Goal: Task Accomplishment & Management: Use online tool/utility

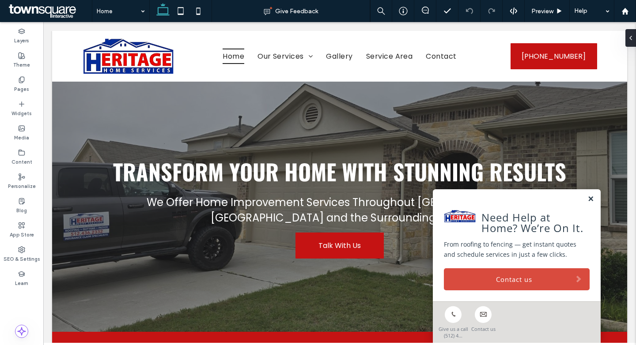
click at [592, 202] on link at bounding box center [590, 200] width 7 height 8
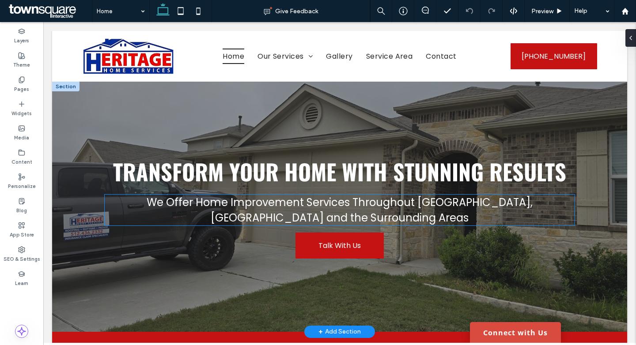
scroll to position [259, 0]
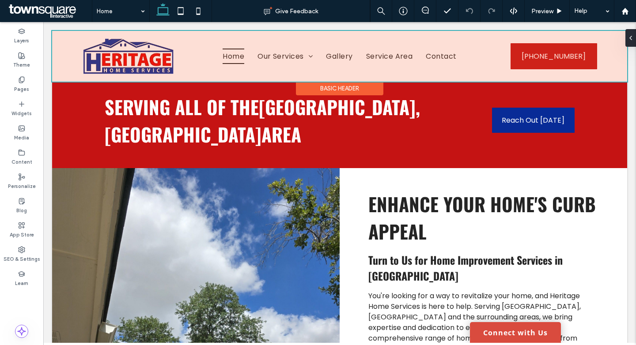
click at [278, 57] on div at bounding box center [339, 56] width 575 height 51
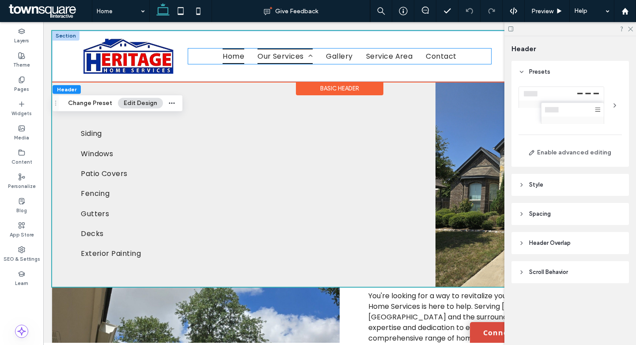
click at [296, 54] on span "Our Services" at bounding box center [284, 56] width 55 height 15
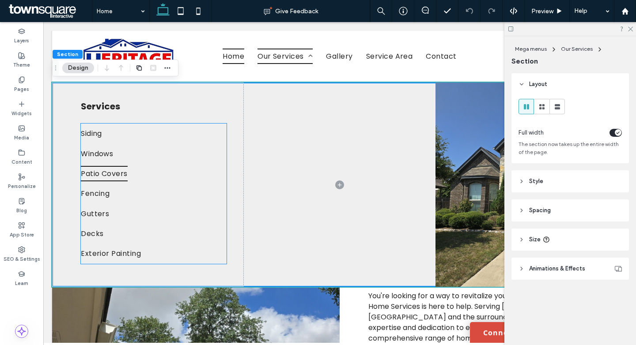
click at [100, 173] on span "Patio Covers" at bounding box center [104, 173] width 47 height 15
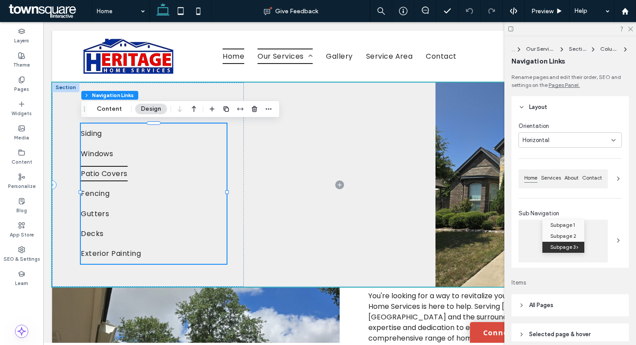
type input "***"
type input "****"
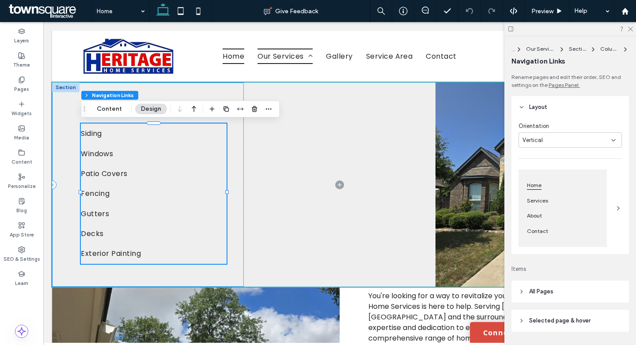
click at [242, 91] on div "Services Siding Windows Patio Covers Fencing Gutters Decks Exterior Painting" at bounding box center [148, 185] width 192 height 204
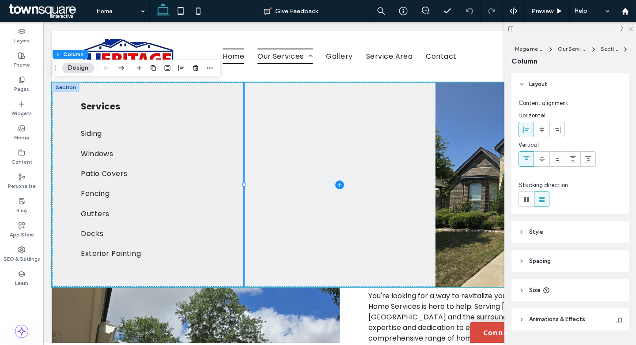
click at [288, 106] on span at bounding box center [340, 185] width 192 height 204
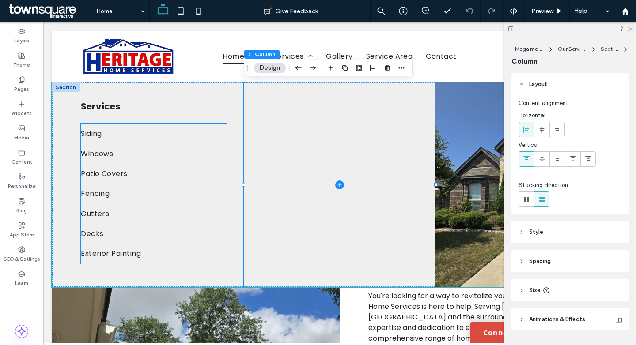
click at [207, 160] on link "Windows" at bounding box center [154, 154] width 146 height 20
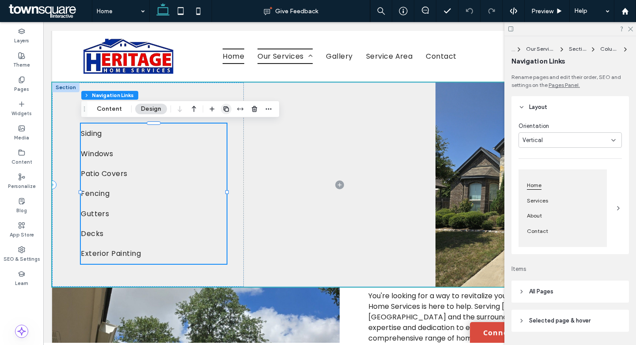
click at [226, 109] on icon "button" at bounding box center [226, 109] width 7 height 7
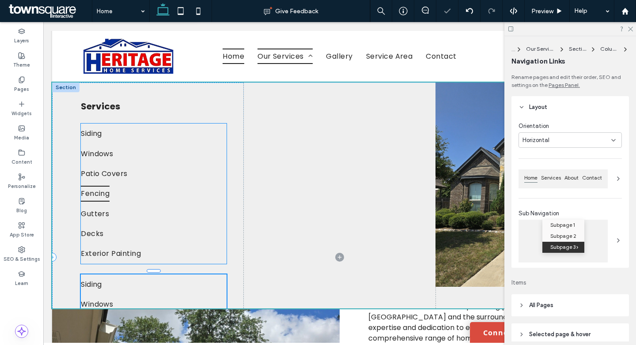
type input "***"
type input "****"
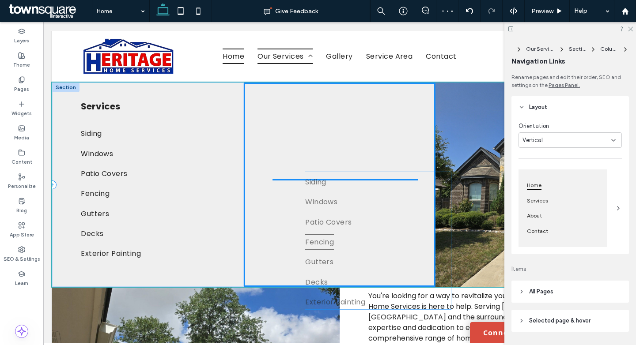
drag, startPoint x: 98, startPoint y: 279, endPoint x: 322, endPoint y: 180, distance: 244.9
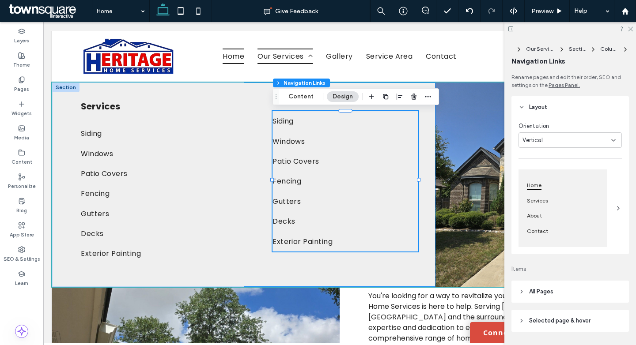
click at [260, 103] on div "Siding Windows Patio Covers Fencing Gutters Decks Exterior Painting" at bounding box center [340, 185] width 192 height 204
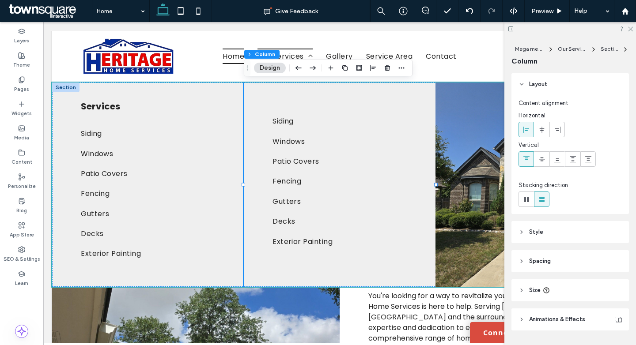
click at [69, 88] on div at bounding box center [65, 88] width 27 height 10
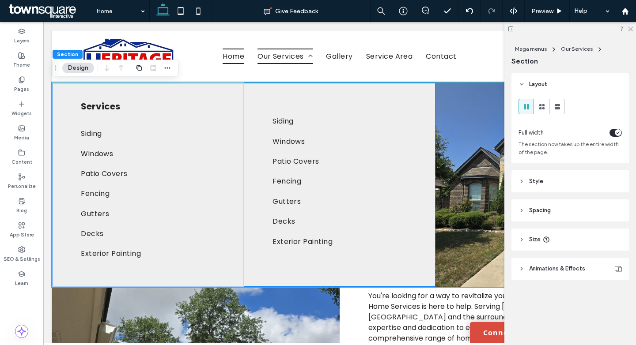
click at [288, 100] on div "Siding Windows Patio Covers Fencing Gutters Decks Exterior Painting" at bounding box center [340, 185] width 192 height 204
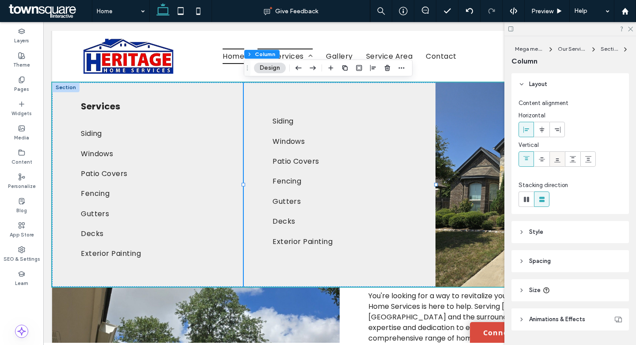
click at [556, 162] on use at bounding box center [557, 161] width 6 height 4
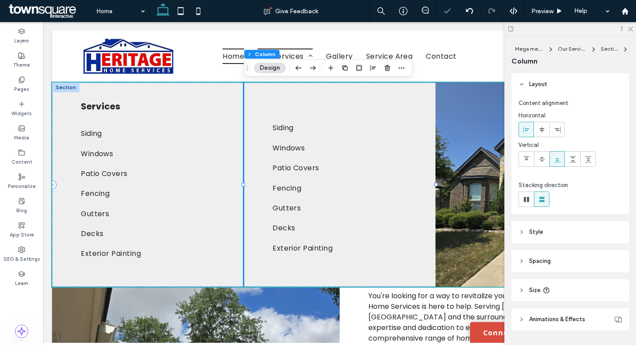
click at [201, 94] on div "Services Siding Windows Patio Covers Fencing Gutters Decks Exterior Painting" at bounding box center [148, 185] width 192 height 204
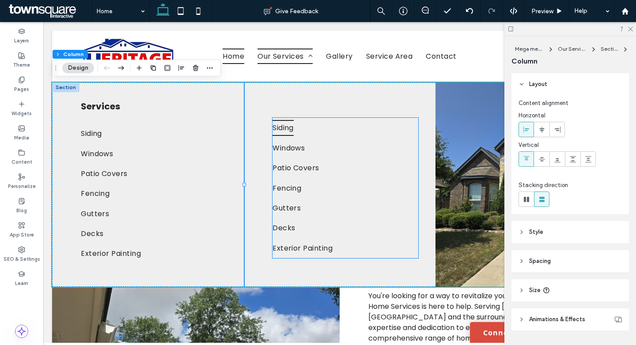
click at [285, 130] on span "Siding" at bounding box center [282, 127] width 21 height 15
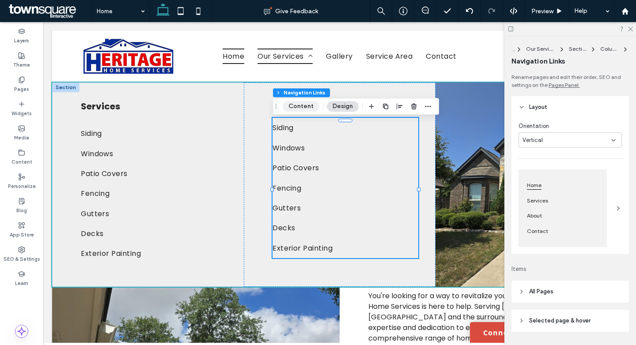
click at [302, 106] on button "Content" at bounding box center [301, 106] width 37 height 11
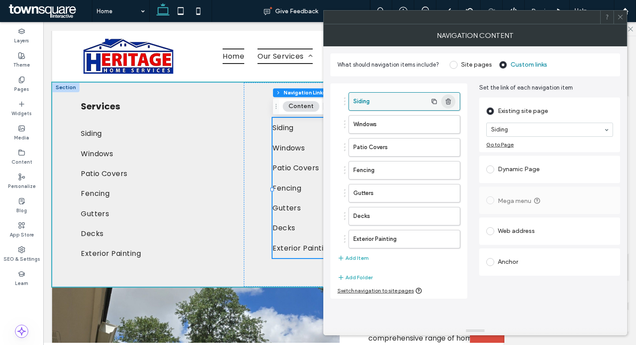
click at [447, 100] on icon "button" at bounding box center [448, 101] width 7 height 7
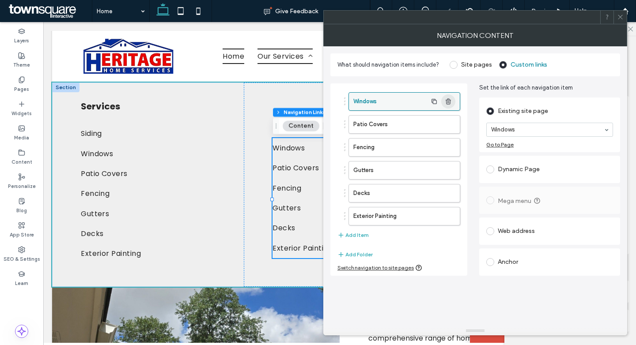
click at [447, 100] on icon "button" at bounding box center [448, 101] width 7 height 7
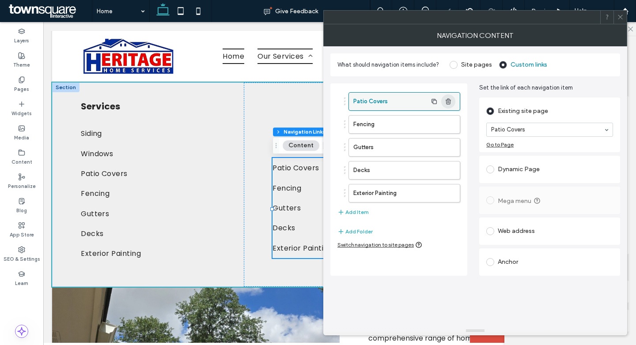
click at [447, 100] on icon "button" at bounding box center [448, 101] width 7 height 7
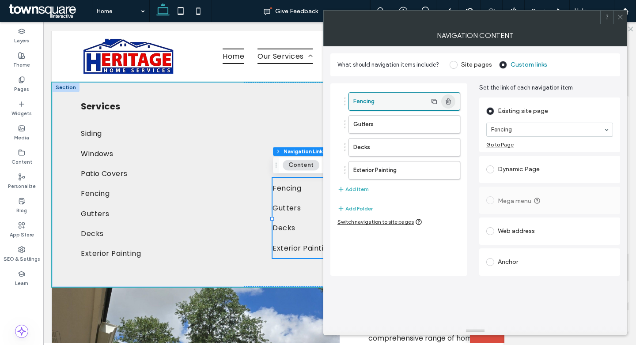
click at [452, 102] on icon "button" at bounding box center [448, 101] width 7 height 7
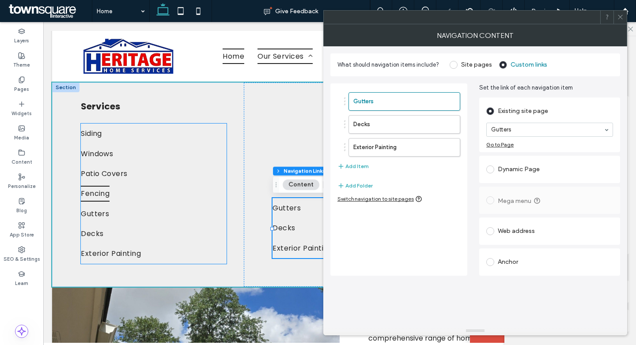
click at [122, 198] on link "Fencing" at bounding box center [154, 194] width 146 height 20
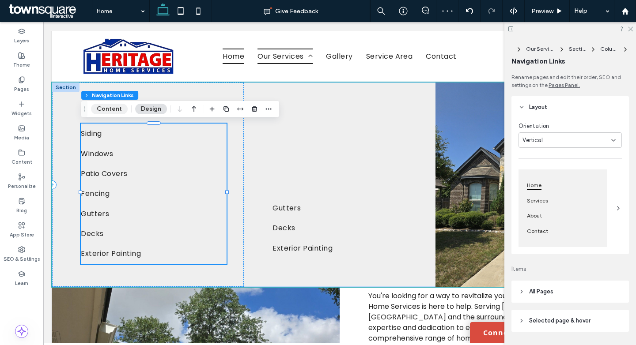
click at [110, 108] on button "Content" at bounding box center [109, 109] width 37 height 11
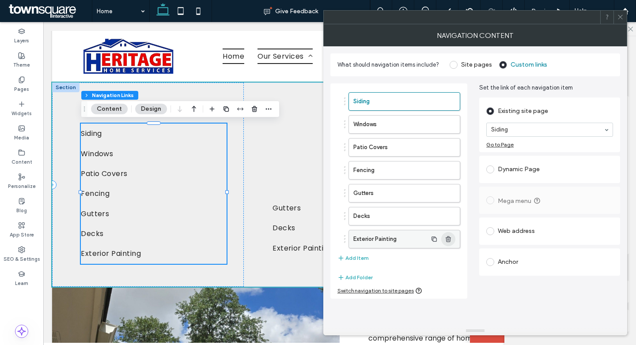
click at [451, 238] on icon "button" at bounding box center [448, 239] width 7 height 7
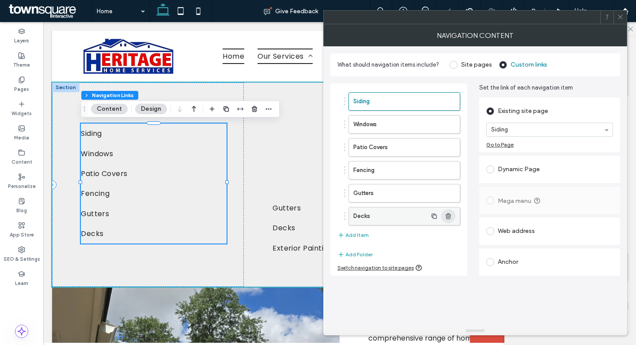
click at [452, 221] on span "button" at bounding box center [448, 216] width 14 height 14
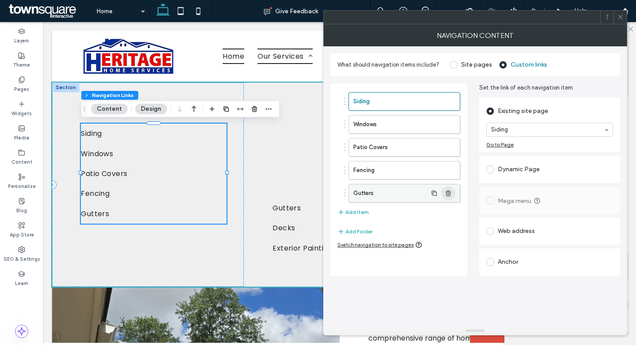
click at [453, 194] on span "button" at bounding box center [448, 193] width 14 height 14
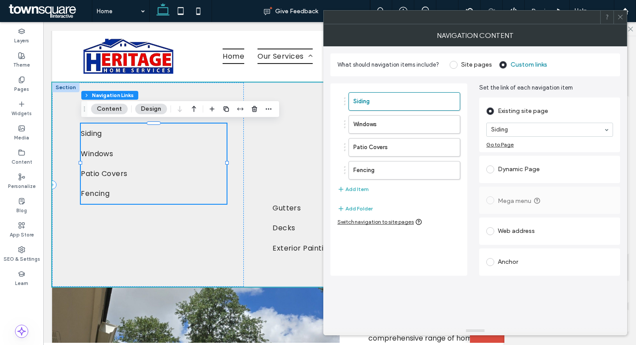
click at [622, 16] on icon at bounding box center [620, 17] width 7 height 7
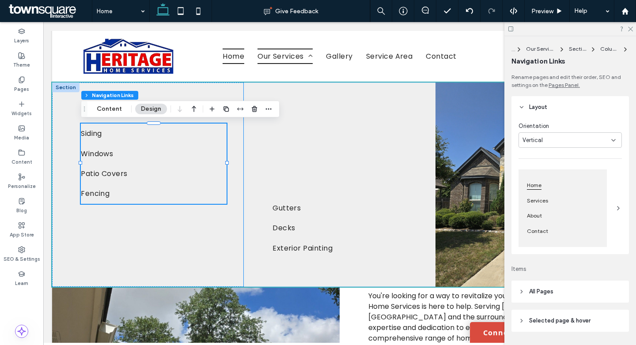
click at [343, 146] on div "Gutters Decks Exterior Painting" at bounding box center [340, 185] width 192 height 204
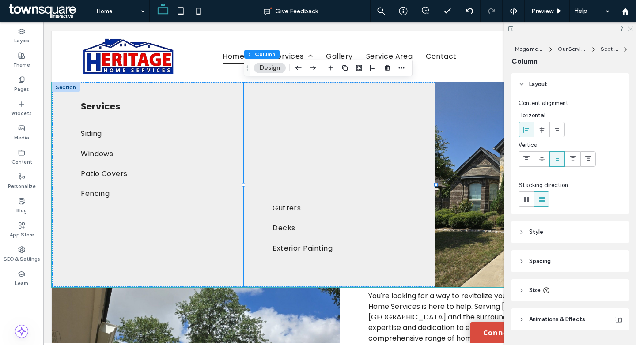
click at [631, 27] on icon at bounding box center [630, 29] width 6 height 6
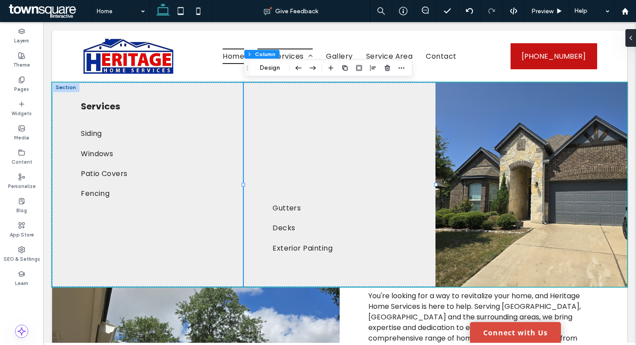
click at [374, 180] on div "Gutters Decks Exterior Painting" at bounding box center [340, 185] width 192 height 204
click at [488, 177] on img at bounding box center [531, 185] width 192 height 204
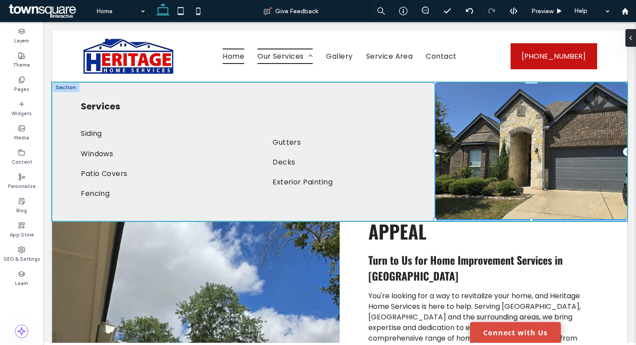
drag, startPoint x: 531, startPoint y: 286, endPoint x: 541, endPoint y: 216, distance: 70.9
click at [541, 216] on div "Services Siding Windows Patio Covers Fencing Gutters Decks Exterior Painting 10…" at bounding box center [339, 152] width 575 height 139
type input "***"
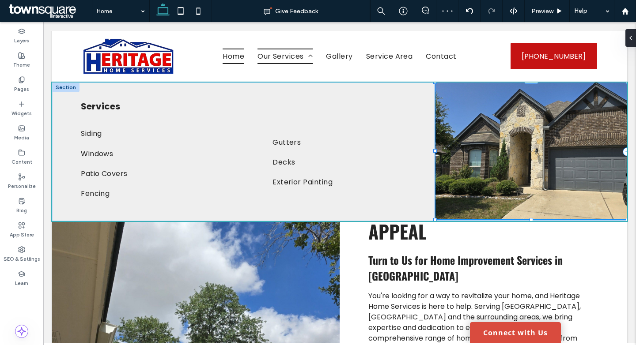
type input "***"
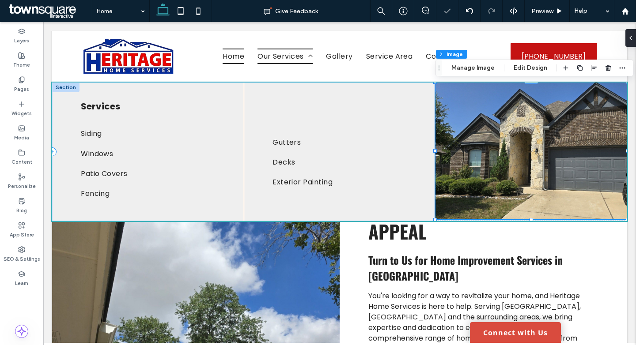
click at [228, 96] on div "Services Siding Windows Patio Covers Fencing" at bounding box center [148, 152] width 192 height 139
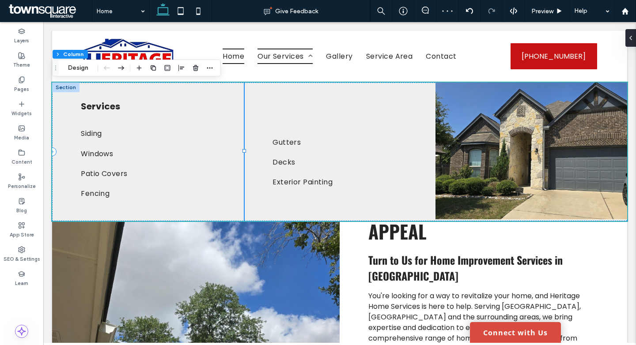
click at [65, 199] on div "Services Siding Windows Patio Covers Fencing" at bounding box center [148, 152] width 192 height 139
click at [281, 109] on div "Gutters Decks Exterior Painting" at bounding box center [340, 152] width 192 height 139
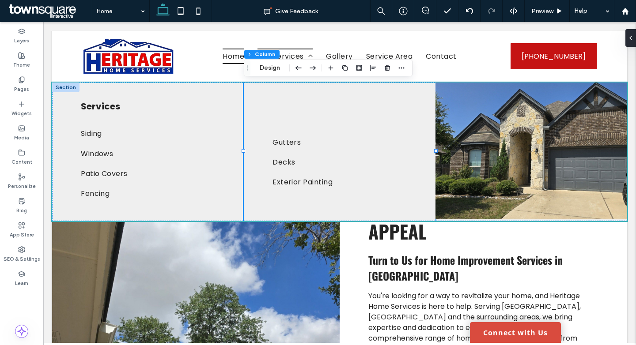
click at [287, 200] on div "Gutters Decks Exterior Painting" at bounding box center [340, 152] width 192 height 139
click at [21, 89] on label "Pages" at bounding box center [21, 88] width 15 height 10
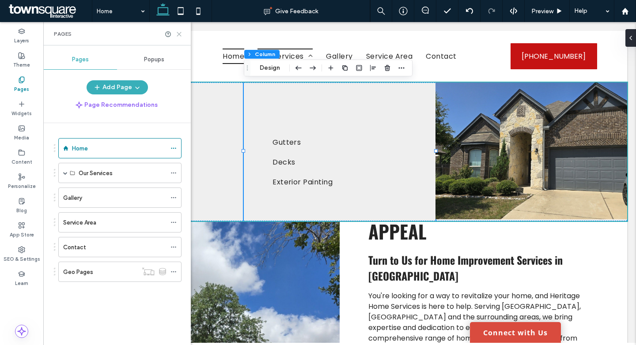
click at [180, 32] on icon at bounding box center [179, 34] width 7 height 7
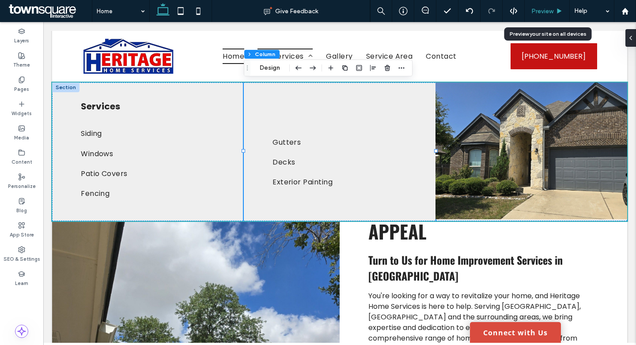
click at [540, 19] on div "Preview" at bounding box center [547, 11] width 45 height 22
click at [548, 12] on span "Preview" at bounding box center [542, 12] width 22 height 8
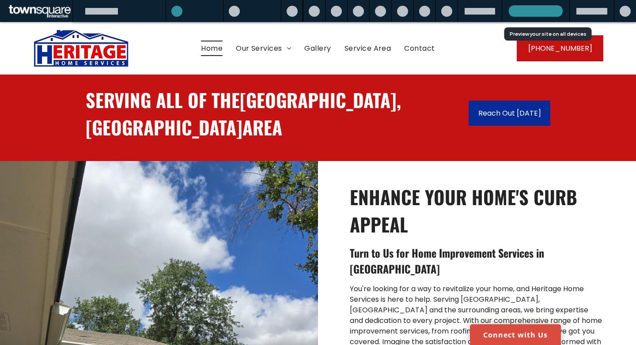
scroll to position [252, 0]
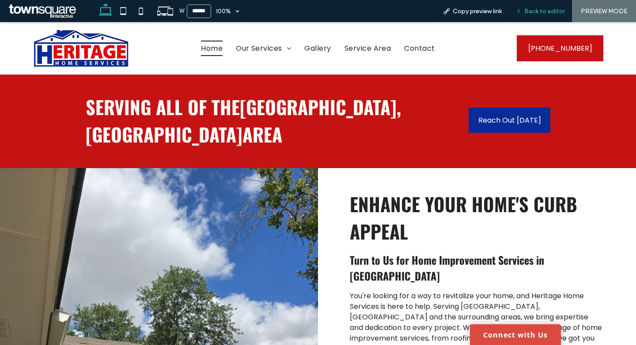
click at [532, 7] on div "Back to editor" at bounding box center [540, 11] width 63 height 22
click at [535, 10] on span "Back to editor" at bounding box center [544, 12] width 41 height 8
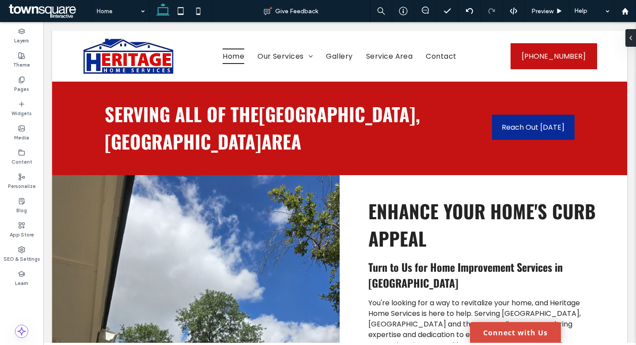
scroll to position [259, 0]
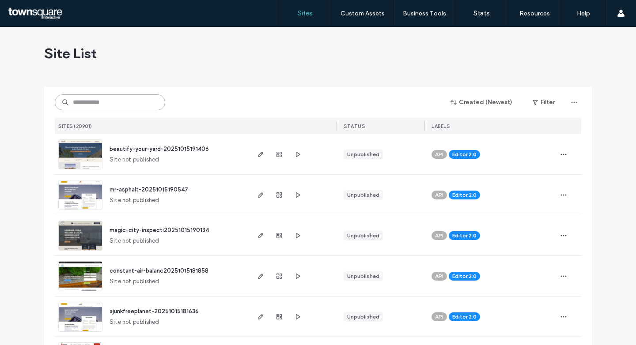
click at [111, 104] on input at bounding box center [110, 102] width 110 height 16
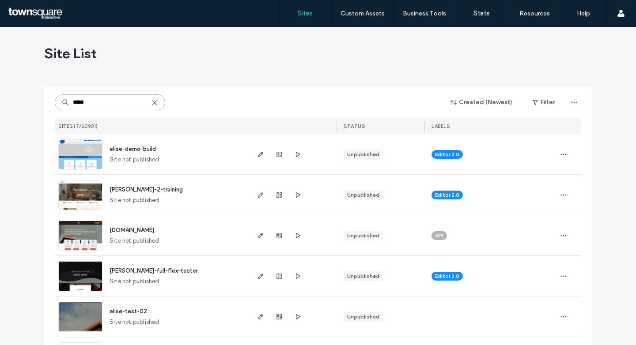
type input "*****"
click at [133, 187] on span "elise-2-training" at bounding box center [146, 189] width 73 height 7
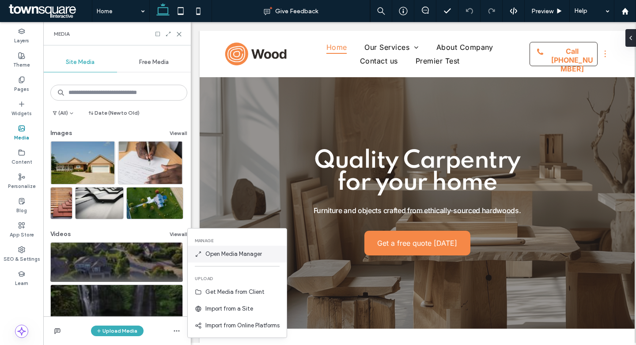
click at [256, 258] on span "Open Media Manager" at bounding box center [233, 254] width 57 height 9
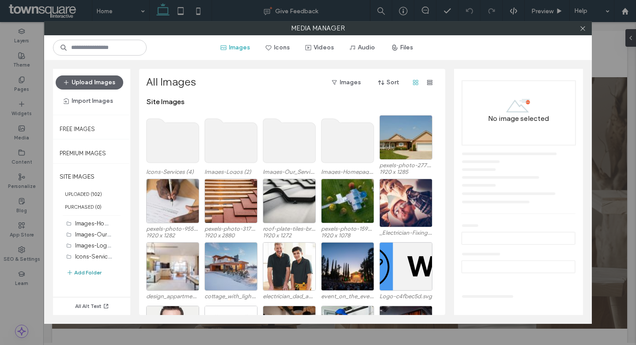
click at [90, 273] on button "Add Folder" at bounding box center [83, 273] width 35 height 11
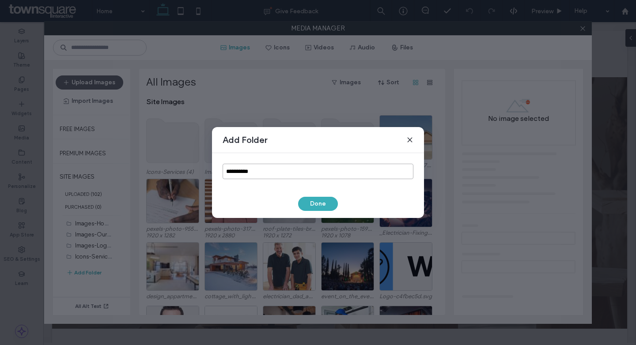
click at [264, 172] on input "**********" at bounding box center [318, 171] width 191 height 15
click at [312, 201] on button "Done" at bounding box center [318, 204] width 40 height 14
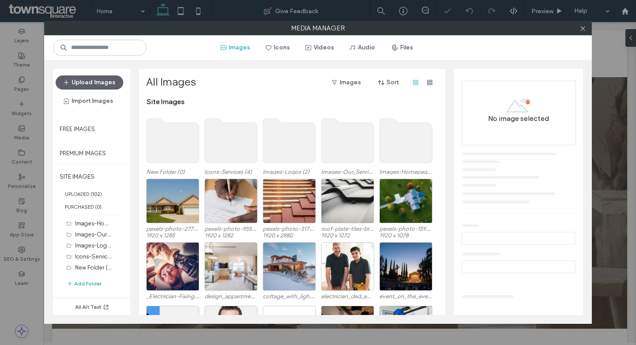
click at [186, 159] on use at bounding box center [173, 141] width 53 height 44
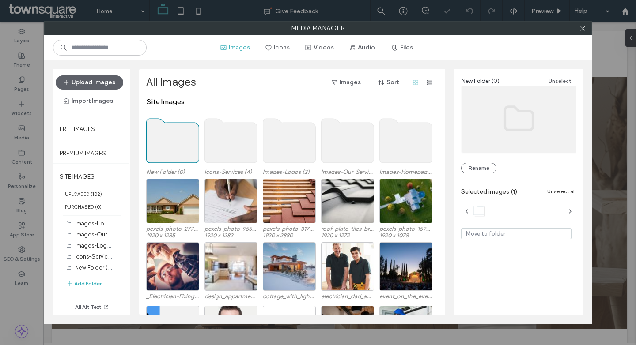
click at [186, 159] on use at bounding box center [173, 141] width 53 height 44
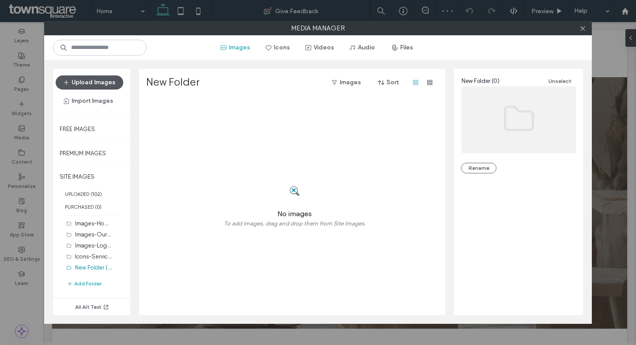
click at [93, 76] on button "Upload Images" at bounding box center [90, 83] width 68 height 14
click at [87, 181] on label "SITE IMAGES" at bounding box center [91, 177] width 77 height 22
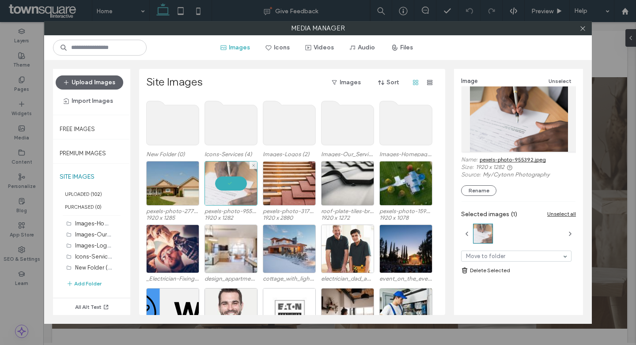
drag, startPoint x: 214, startPoint y: 189, endPoint x: 230, endPoint y: 175, distance: 21.3
click at [296, 187] on div "Select" at bounding box center [289, 183] width 53 height 45
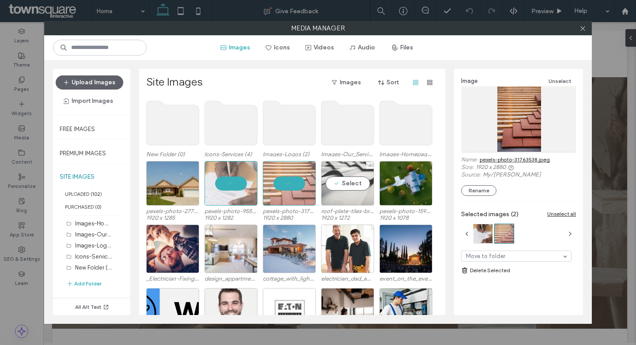
click at [337, 189] on div "Select" at bounding box center [347, 183] width 53 height 45
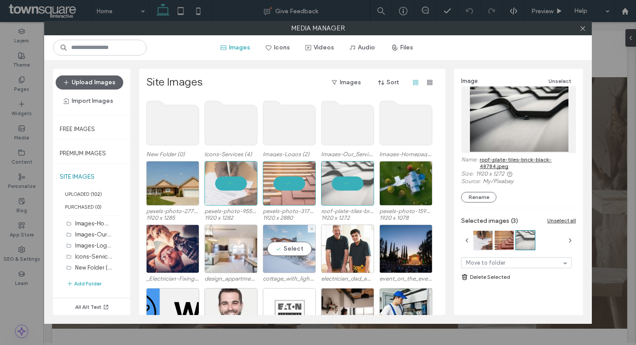
click at [291, 237] on div "Select" at bounding box center [289, 249] width 53 height 49
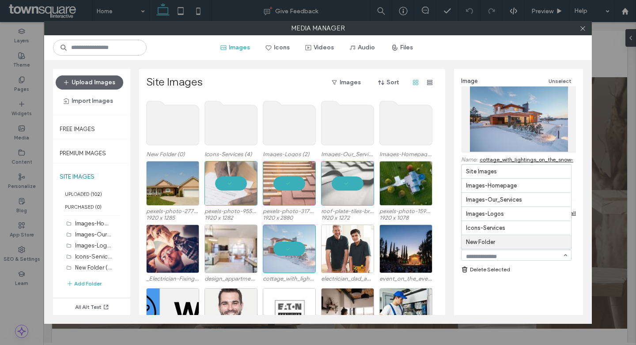
click at [558, 268] on link "Delete Selected" at bounding box center [518, 269] width 115 height 9
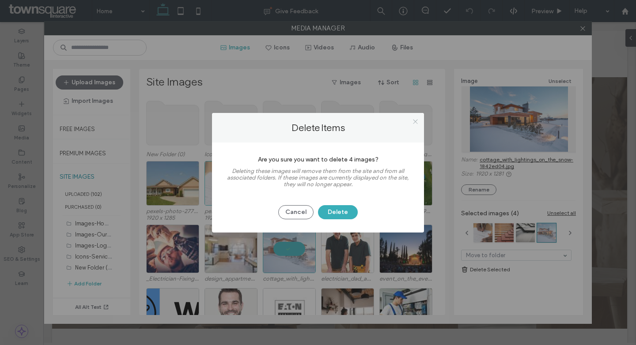
click at [413, 120] on icon at bounding box center [415, 121] width 7 height 7
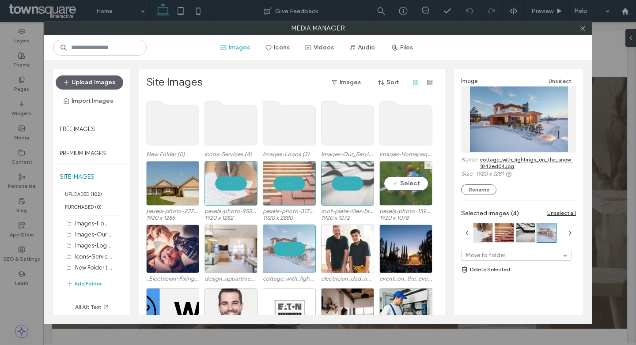
click at [406, 185] on div "Select" at bounding box center [405, 183] width 53 height 45
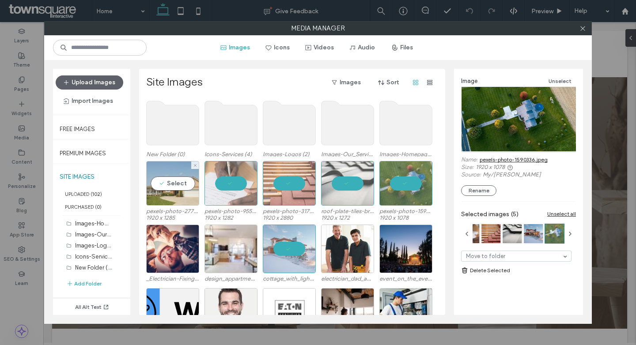
click at [165, 187] on div "Select" at bounding box center [172, 183] width 53 height 45
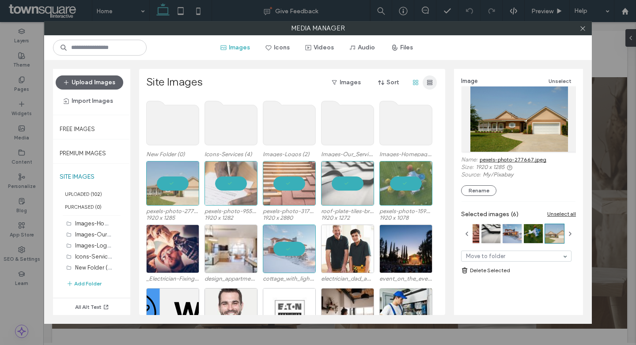
click at [427, 79] on icon "button" at bounding box center [429, 82] width 7 height 7
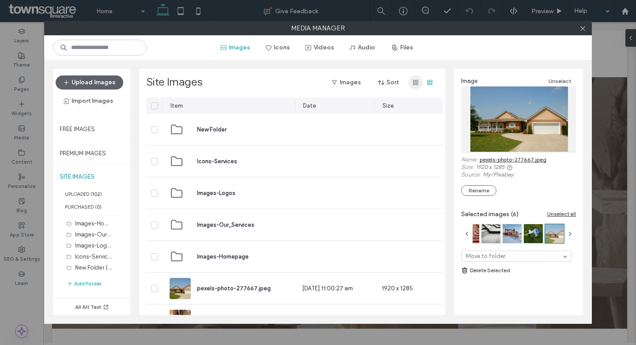
click at [420, 81] on span "button" at bounding box center [415, 83] width 14 height 14
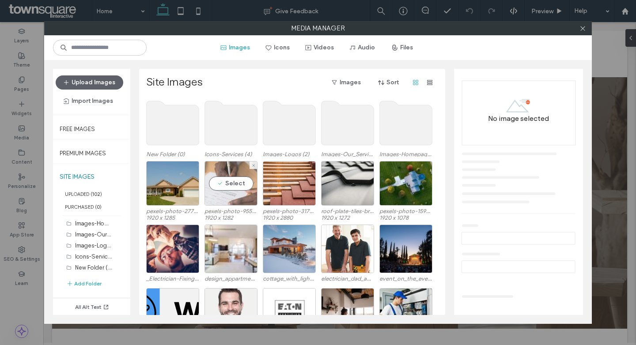
click at [230, 183] on div "Select" at bounding box center [230, 183] width 53 height 45
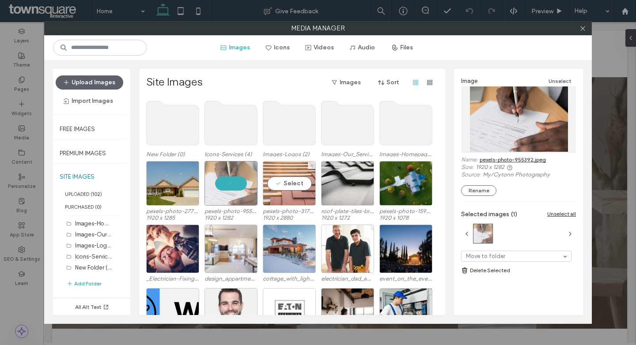
click at [272, 188] on div "Select" at bounding box center [289, 183] width 53 height 45
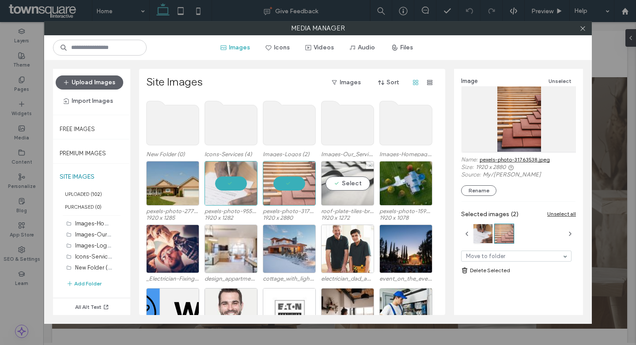
click at [346, 192] on div "Select" at bounding box center [347, 183] width 53 height 45
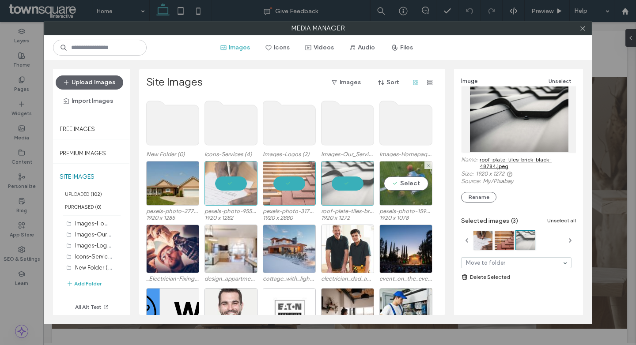
click at [385, 188] on div "Select" at bounding box center [405, 183] width 53 height 45
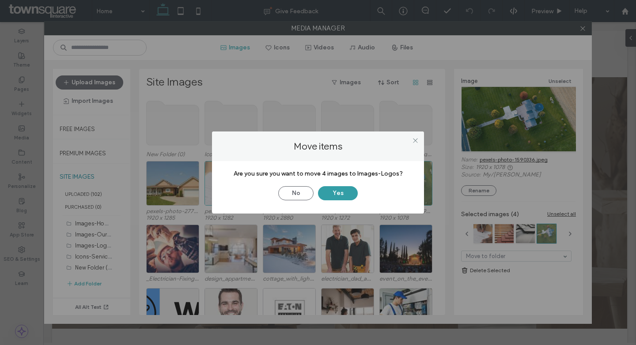
click at [349, 195] on button "Yes" at bounding box center [338, 193] width 40 height 14
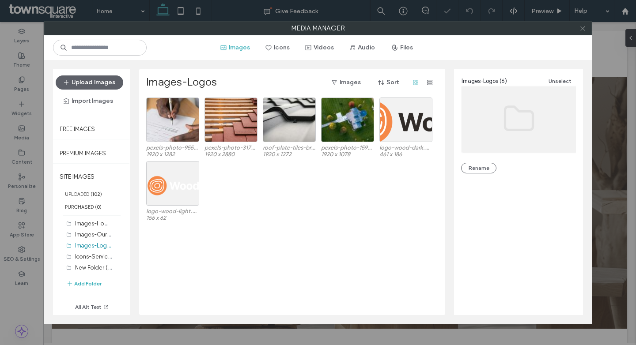
click at [583, 26] on icon at bounding box center [582, 28] width 7 height 7
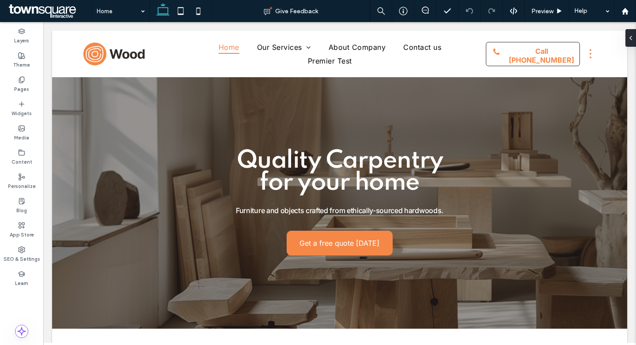
click at [25, 8] on span at bounding box center [49, 11] width 85 height 18
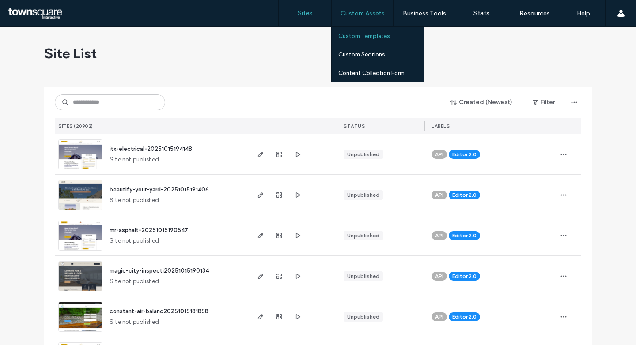
click at [377, 33] on label "Custom Templates" at bounding box center [364, 36] width 52 height 7
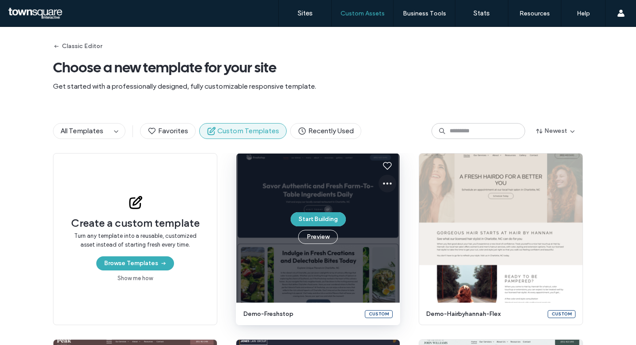
click at [386, 185] on icon at bounding box center [387, 183] width 11 height 11
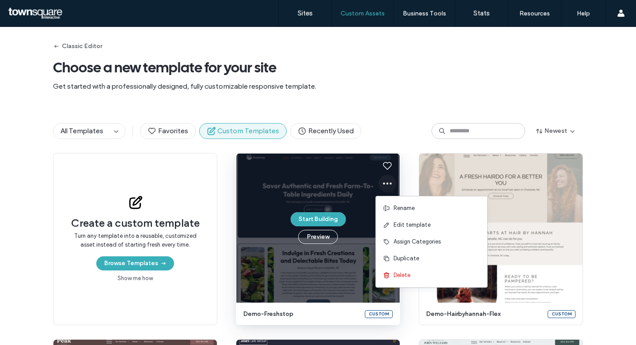
click at [386, 185] on icon at bounding box center [387, 183] width 11 height 11
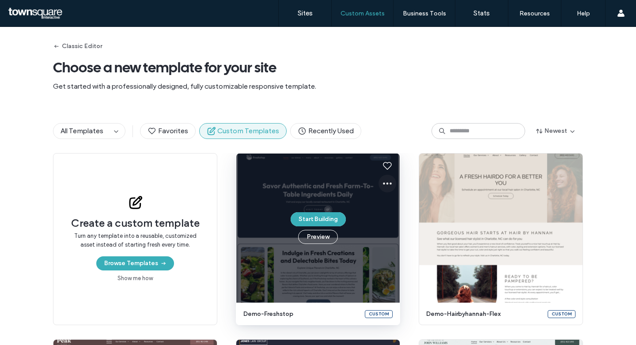
click at [386, 185] on icon at bounding box center [387, 183] width 11 height 11
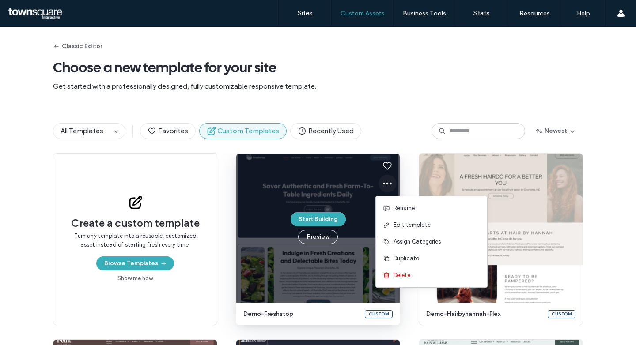
click at [386, 185] on icon at bounding box center [387, 183] width 11 height 11
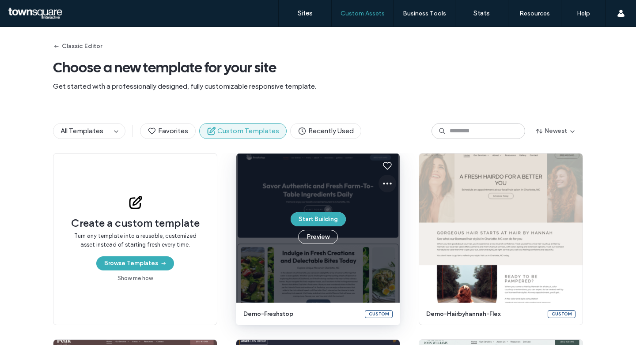
click at [386, 185] on icon at bounding box center [387, 183] width 11 height 11
click at [386, 182] on icon at bounding box center [387, 183] width 11 height 11
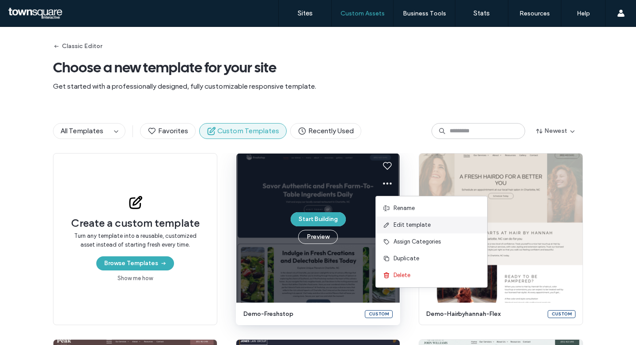
click at [423, 226] on span "Edit template" at bounding box center [411, 225] width 37 height 9
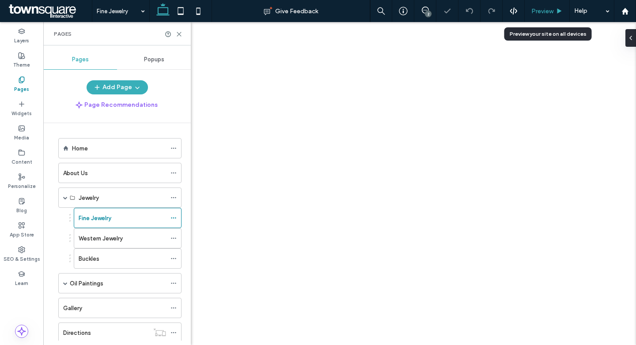
click at [546, 10] on span "Preview" at bounding box center [542, 12] width 22 height 8
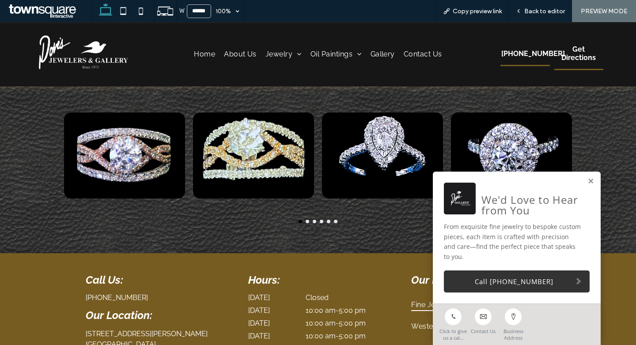
scroll to position [552, 0]
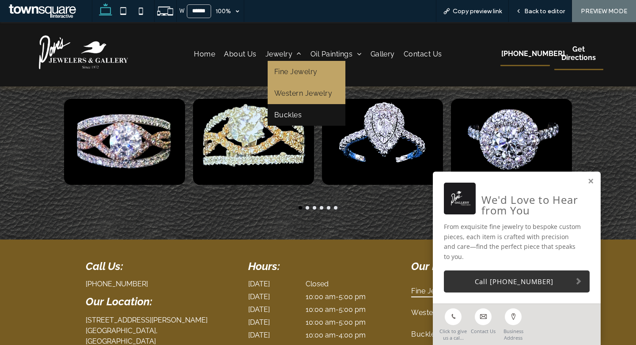
click at [291, 98] on link "Western Jewelry" at bounding box center [307, 94] width 78 height 22
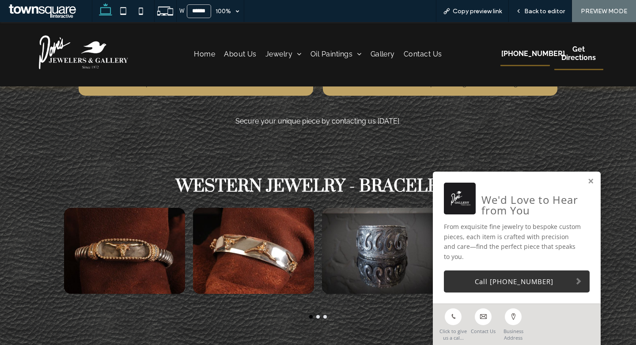
scroll to position [552, 0]
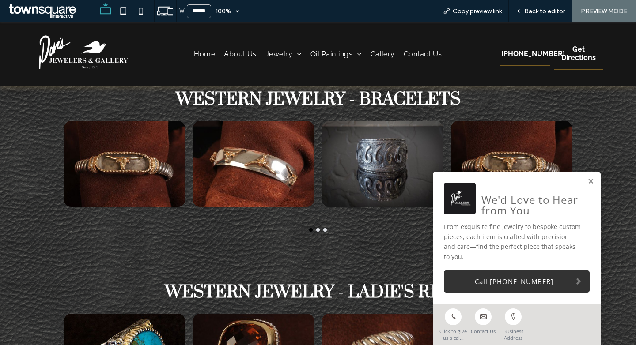
click at [318, 230] on button "go to slide 2" at bounding box center [318, 230] width 4 height 4
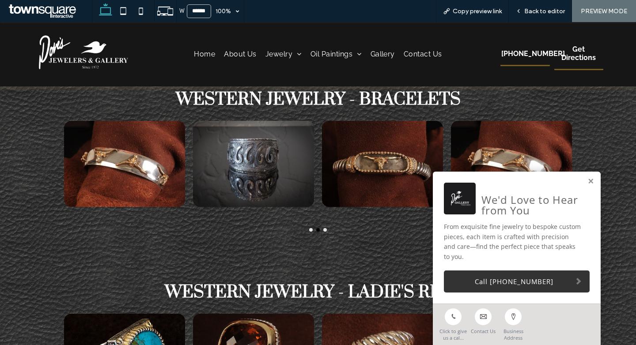
click at [327, 230] on div at bounding box center [318, 230] width 516 height 4
click at [325, 228] on button "go to slide 3" at bounding box center [325, 230] width 4 height 4
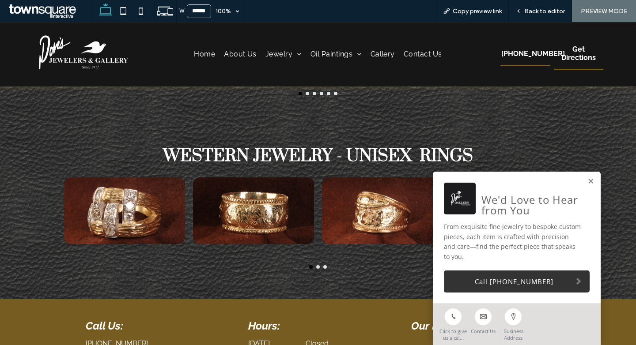
scroll to position [1075, 0]
click at [318, 265] on button "go to slide 2" at bounding box center [318, 267] width 4 height 4
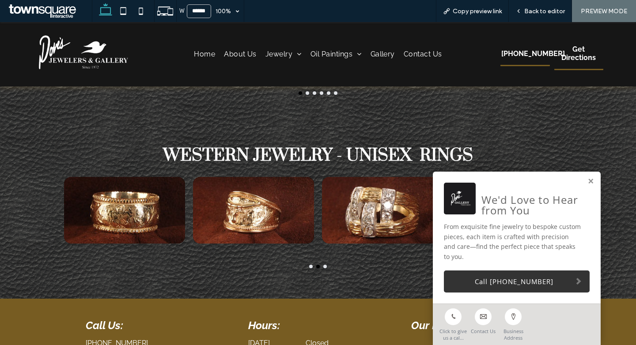
click at [325, 265] on button "go to slide 3" at bounding box center [325, 267] width 4 height 4
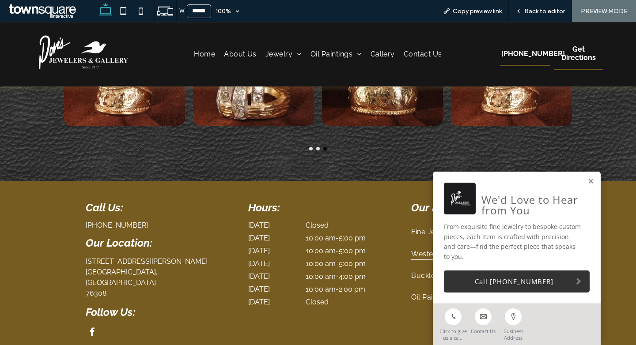
scroll to position [1236, 0]
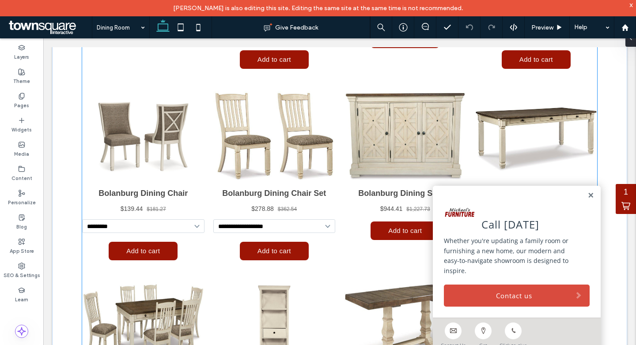
scroll to position [779, 0]
